Goal: Task Accomplishment & Management: Complete application form

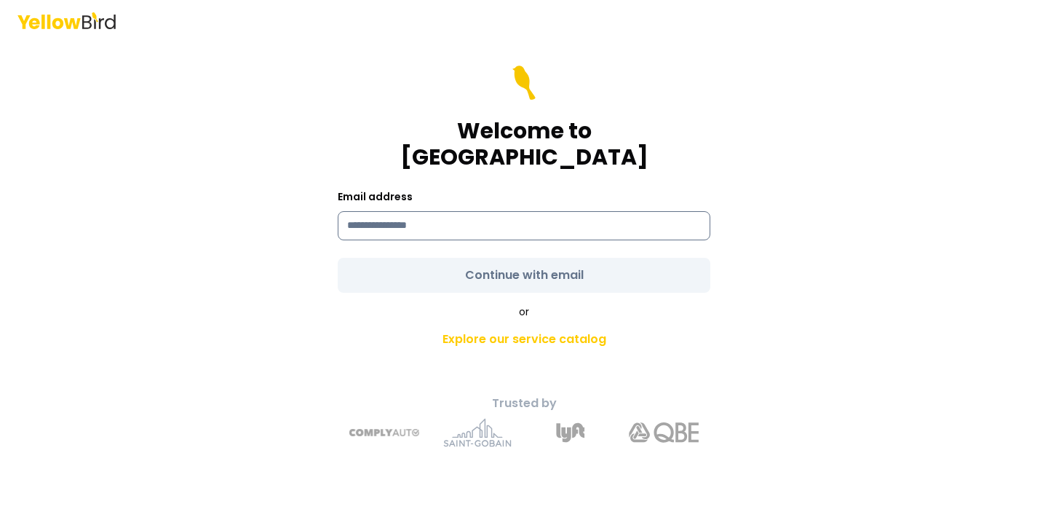
click at [571, 211] on input at bounding box center [524, 225] width 373 height 29
type input "**********"
click at [519, 263] on form "**********" at bounding box center [524, 178] width 373 height 227
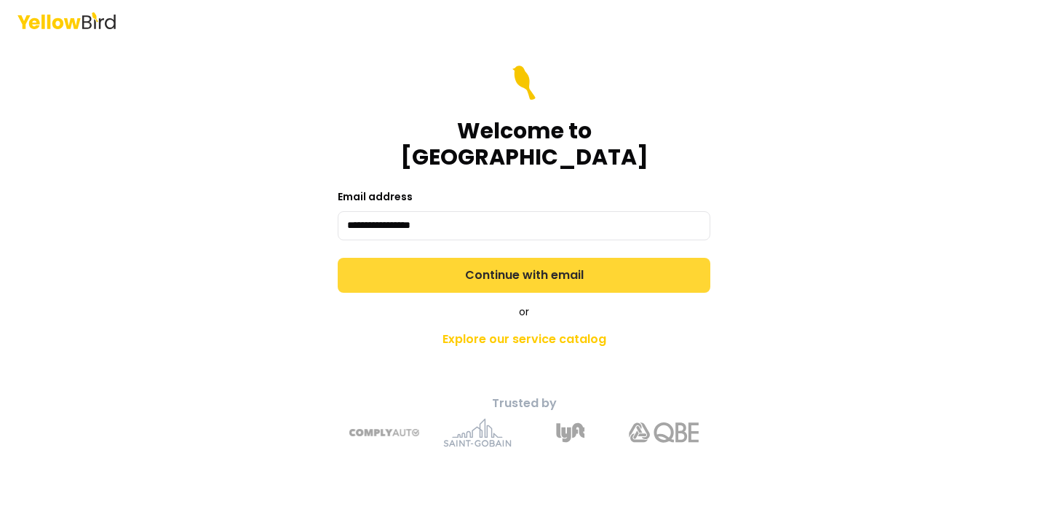
click at [532, 269] on button "Continue with email" at bounding box center [524, 275] width 373 height 35
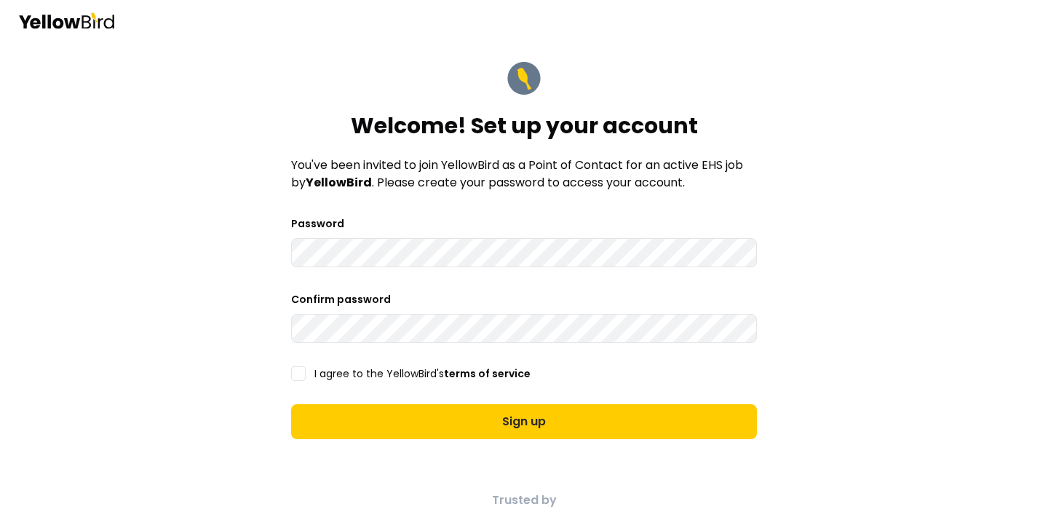
click at [296, 370] on button "I agree to the YellowBird's terms of service" at bounding box center [298, 373] width 15 height 15
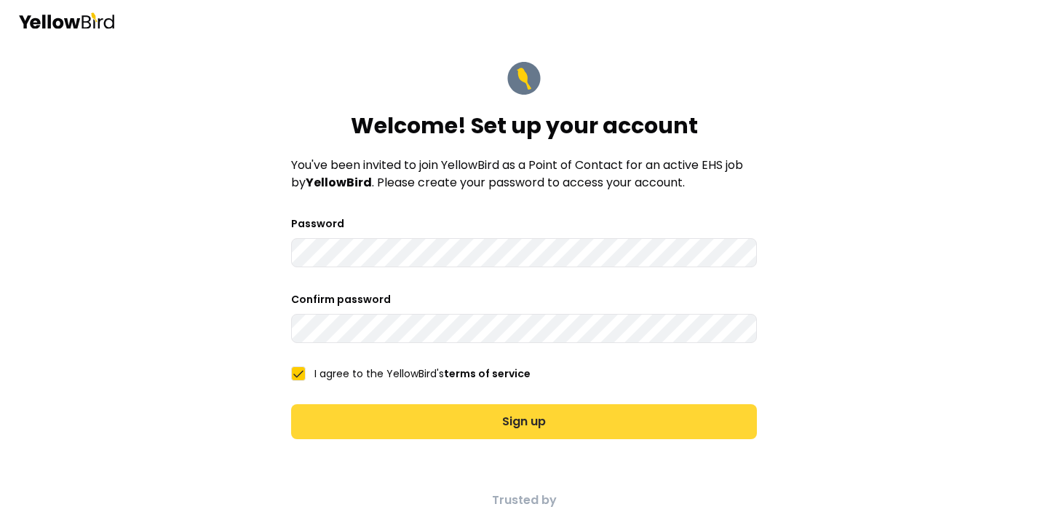
click at [397, 418] on button "Sign up" at bounding box center [524, 421] width 466 height 35
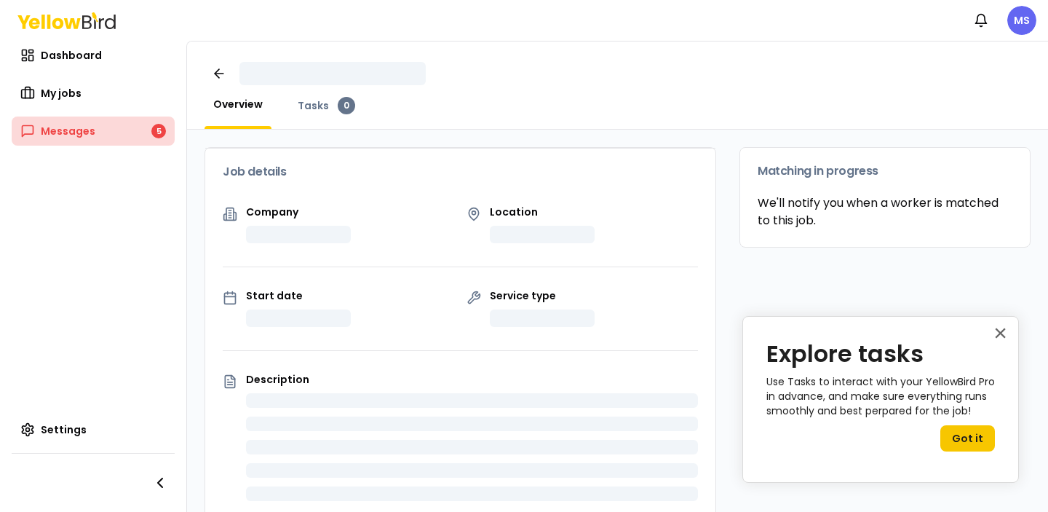
click at [103, 136] on link "Messages 5" at bounding box center [93, 130] width 163 height 29
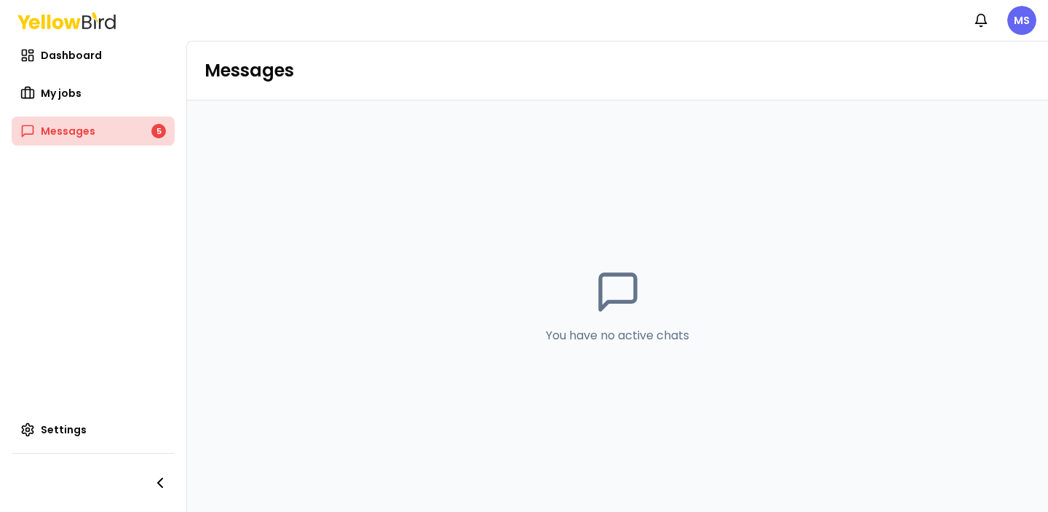
click at [99, 124] on link "Messages 5" at bounding box center [93, 130] width 163 height 29
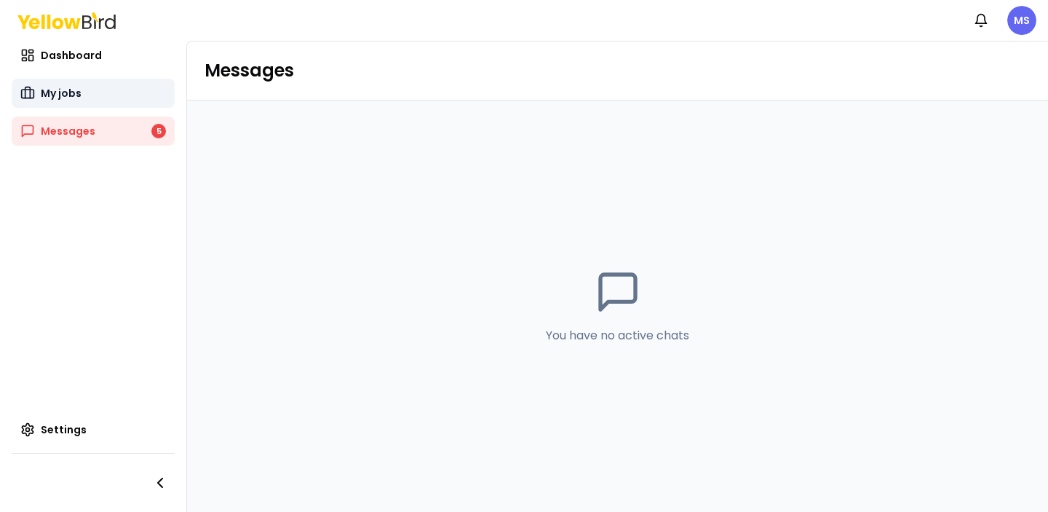
click at [76, 92] on span "My jobs" at bounding box center [61, 93] width 41 height 15
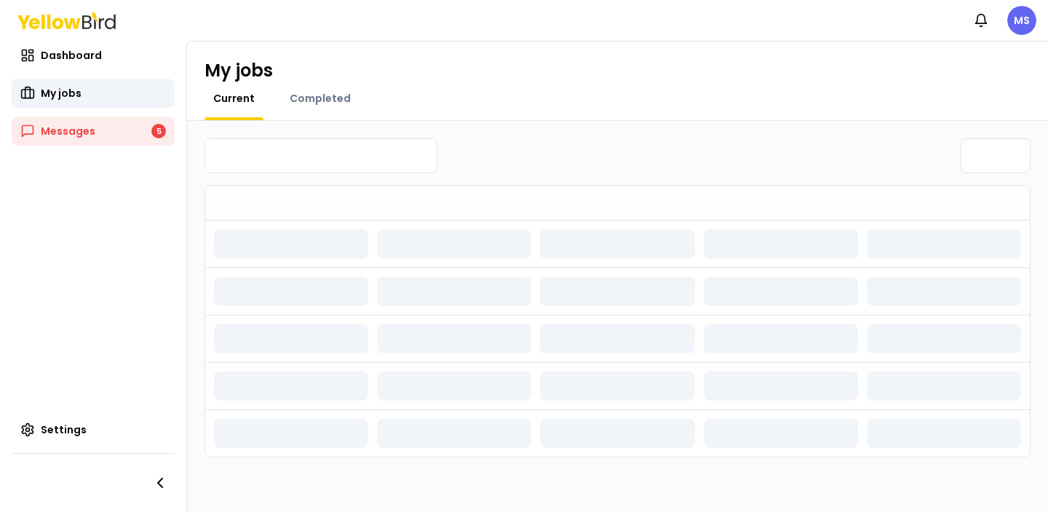
click at [472, 112] on div "Current Completed" at bounding box center [618, 105] width 826 height 29
click at [480, 86] on div "My jobs Current Completed" at bounding box center [617, 80] width 861 height 79
click at [76, 91] on span "My jobs" at bounding box center [61, 93] width 41 height 15
click at [131, 135] on link "Messages 5" at bounding box center [93, 130] width 163 height 29
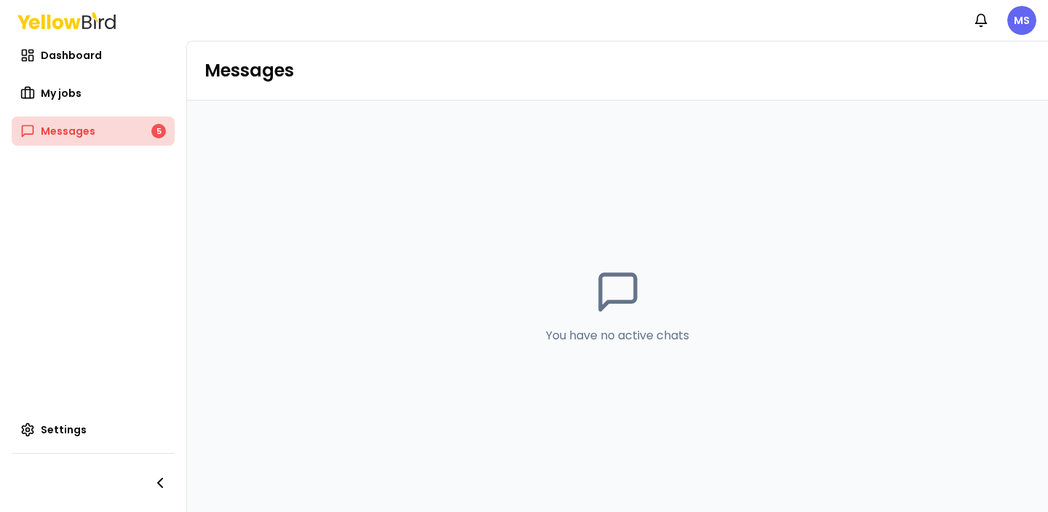
click at [162, 129] on div "5" at bounding box center [158, 131] width 15 height 15
